Goal: Task Accomplishment & Management: Manage account settings

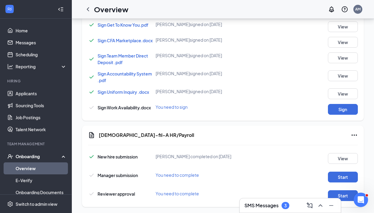
scroll to position [371, 0]
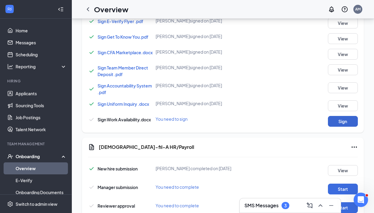
click at [344, 118] on button "Sign" at bounding box center [343, 121] width 30 height 11
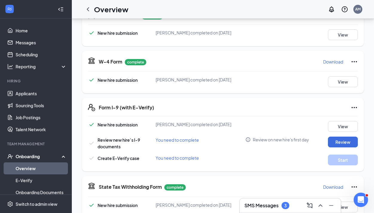
scroll to position [111, 0]
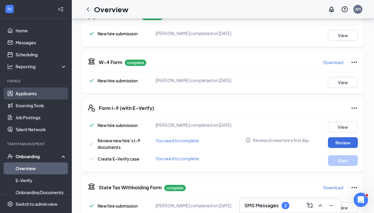
click at [34, 93] on link "Applicants" at bounding box center [41, 93] width 51 height 12
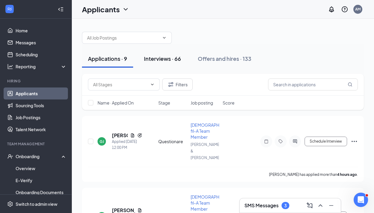
click at [169, 62] on div "Interviews · 66" at bounding box center [162, 58] width 37 height 7
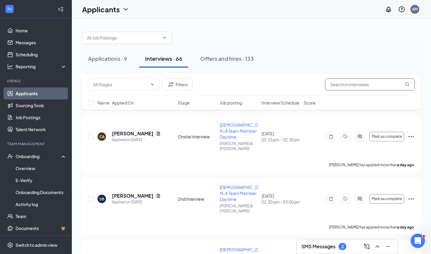
click at [355, 88] on input "text" at bounding box center [370, 84] width 90 height 12
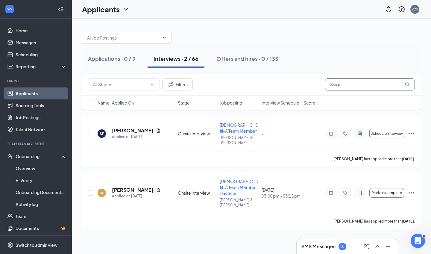
type input "Saige"
drag, startPoint x: 326, startPoint y: 91, endPoint x: 362, endPoint y: 218, distance: 131.9
click at [362, 212] on div "Applications · 0 / 9 Interviews · 2 / 66 Offers and hires · 0 / 133 Filters Sai…" at bounding box center [251, 127] width 359 height 217
click at [374, 191] on span "Mark as complete" at bounding box center [387, 193] width 30 height 4
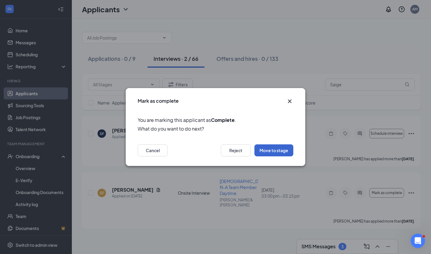
click at [283, 151] on button "Move to stage" at bounding box center [273, 150] width 39 height 12
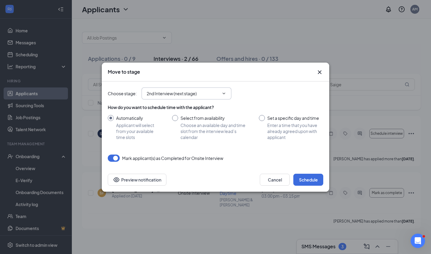
click at [214, 91] on input "2nd Interview (next stage)" at bounding box center [183, 93] width 72 height 7
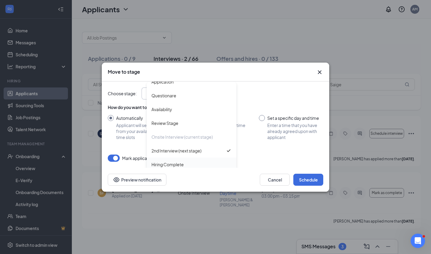
scroll to position [7, 0]
click at [186, 165] on div "Hiring Complete" at bounding box center [191, 164] width 80 height 7
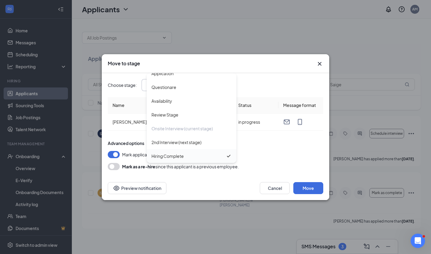
type input "Hiring Complete"
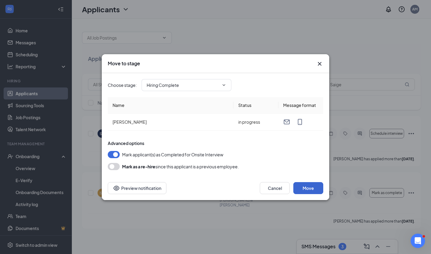
click at [310, 186] on button "Move" at bounding box center [308, 188] width 30 height 12
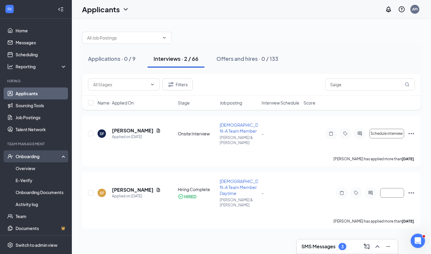
click at [42, 158] on div "Onboarding" at bounding box center [39, 156] width 46 height 6
click at [42, 155] on div "Onboarding" at bounding box center [39, 156] width 46 height 6
click at [41, 166] on link "Overview" at bounding box center [41, 168] width 51 height 12
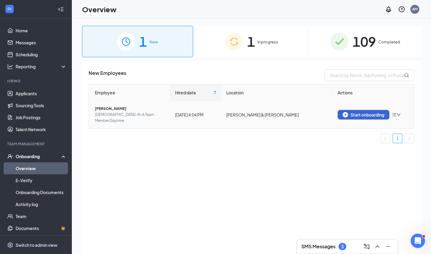
click at [365, 112] on div "Start onboarding" at bounding box center [364, 114] width 42 height 5
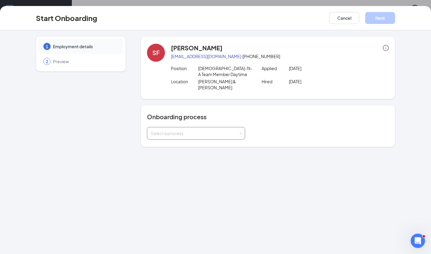
click at [207, 130] on div "Select a process" at bounding box center [195, 133] width 88 height 6
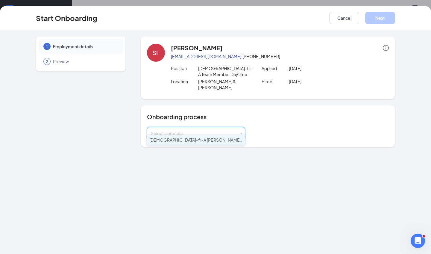
click at [180, 138] on span "[DEMOGRAPHIC_DATA]-fil-A [PERSON_NAME] & [PERSON_NAME] Onboarding" at bounding box center [226, 139] width 154 height 5
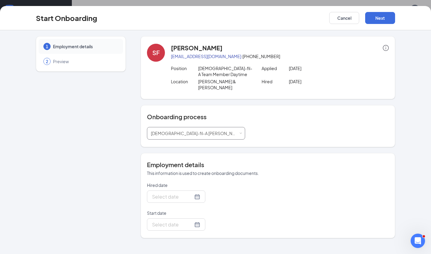
type input "[DATE]"
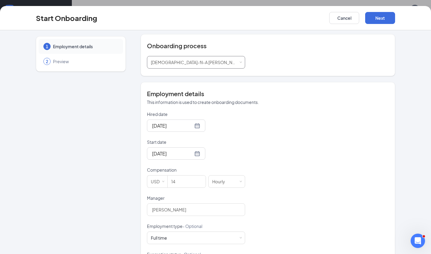
scroll to position [75, 0]
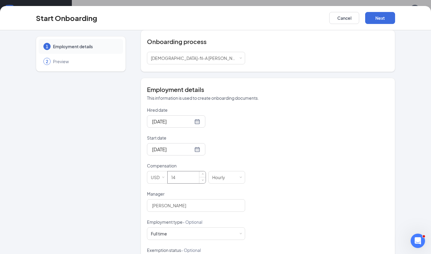
click at [189, 173] on input "14" at bounding box center [187, 177] width 38 height 12
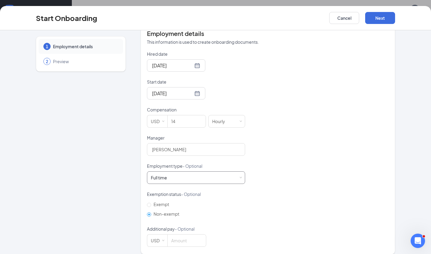
scroll to position [131, 0]
click at [188, 172] on div "Full time Works 30+ hours per week and is reasonably expected to work" at bounding box center [196, 178] width 90 height 12
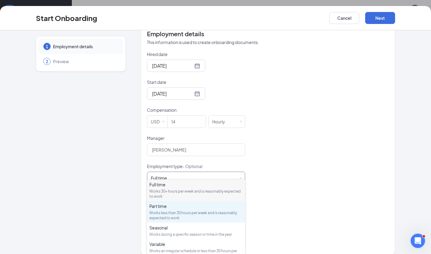
click at [177, 212] on div "Works less than 30 hours per week and is reasonably expected to work" at bounding box center [195, 215] width 93 height 10
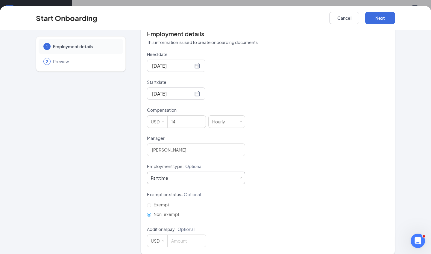
scroll to position [27, 0]
click at [374, 20] on button "Next" at bounding box center [380, 18] width 30 height 12
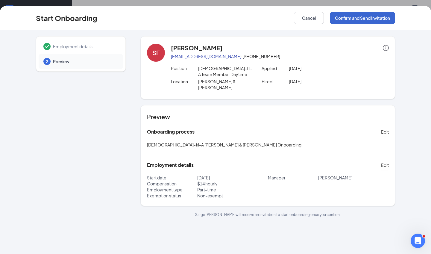
scroll to position [0, 0]
click at [361, 19] on button "Confirm and Send Invitation" at bounding box center [362, 18] width 65 height 12
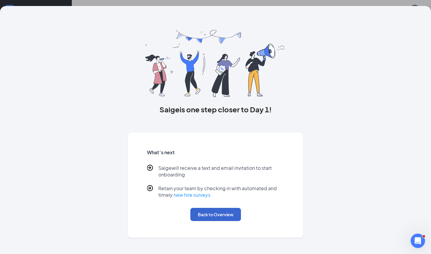
click at [218, 212] on button "Back to Overview" at bounding box center [215, 214] width 51 height 13
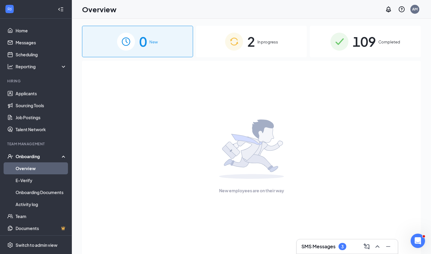
click at [257, 47] on div "2 In progress" at bounding box center [251, 41] width 111 height 31
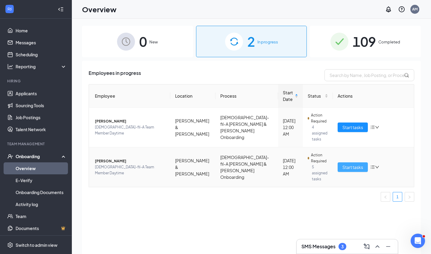
click at [352, 168] on span "Start tasks" at bounding box center [352, 167] width 21 height 7
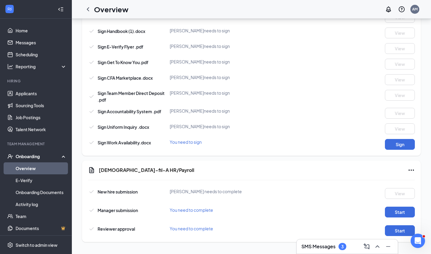
scroll to position [332, 0]
click at [400, 144] on button "Sign" at bounding box center [400, 144] width 30 height 11
